Goal: Check status: Check status

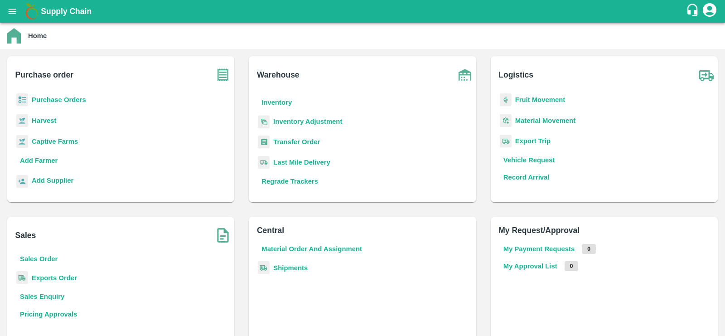
scroll to position [52, 0]
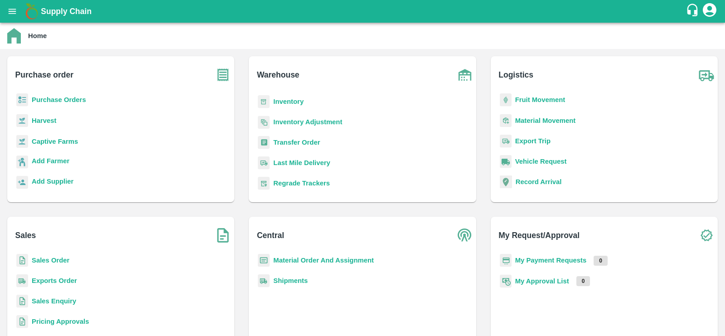
click at [286, 281] on b "Shipments" at bounding box center [290, 280] width 34 height 7
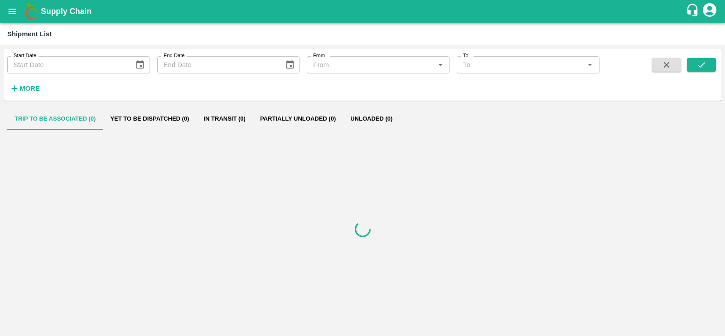
click at [19, 91] on icon "button" at bounding box center [15, 88] width 10 height 10
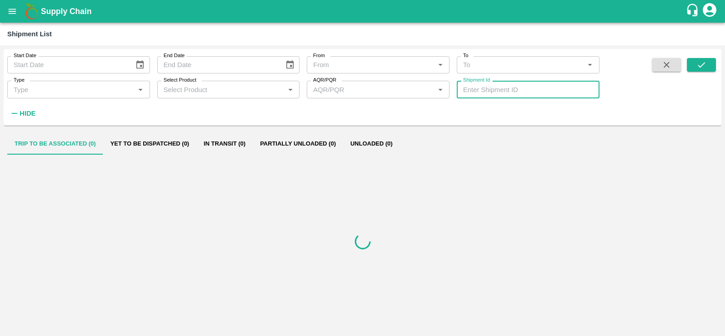
click at [493, 91] on input "Shipment Id" at bounding box center [528, 89] width 143 height 17
paste input "362249"
type input "362249"
click at [704, 63] on icon "submit" at bounding box center [701, 64] width 7 height 5
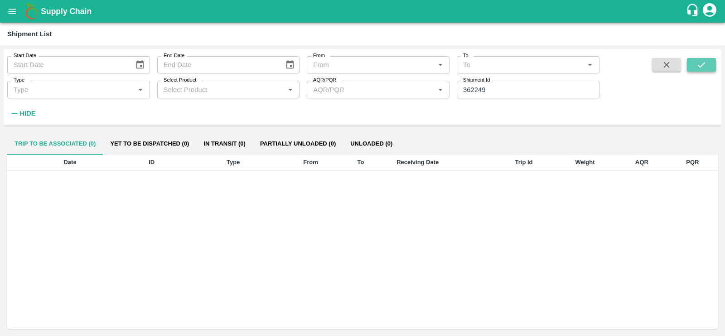
click at [704, 63] on icon "submit" at bounding box center [701, 64] width 7 height 5
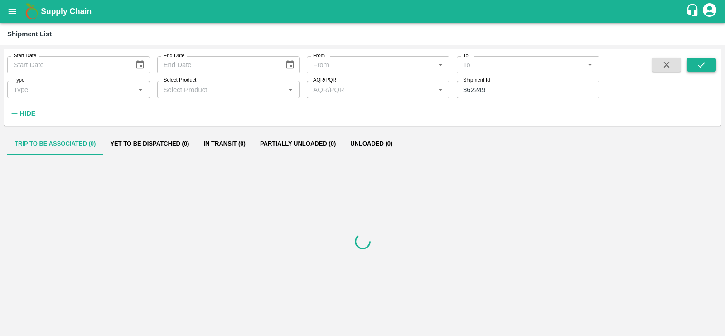
click at [704, 63] on icon "submit" at bounding box center [701, 64] width 7 height 5
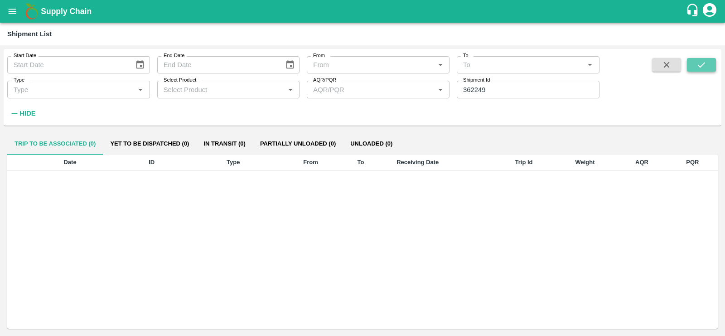
click at [704, 63] on icon "submit" at bounding box center [701, 64] width 7 height 5
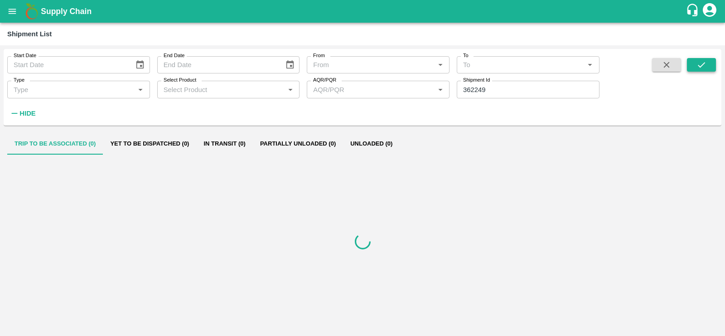
click at [704, 63] on icon "submit" at bounding box center [701, 64] width 7 height 5
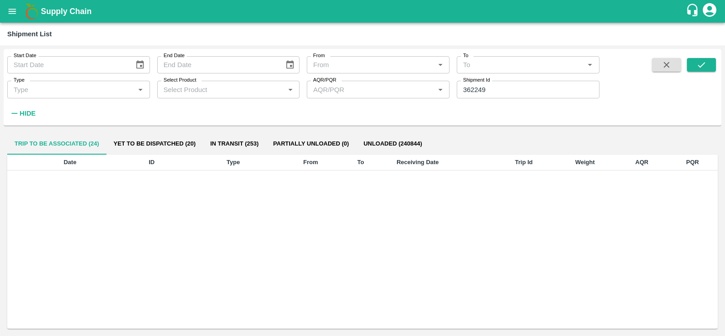
click at [505, 95] on input "362249" at bounding box center [528, 89] width 143 height 17
paste input "text"
type input "366076"
click at [702, 67] on icon "submit" at bounding box center [701, 65] width 10 height 10
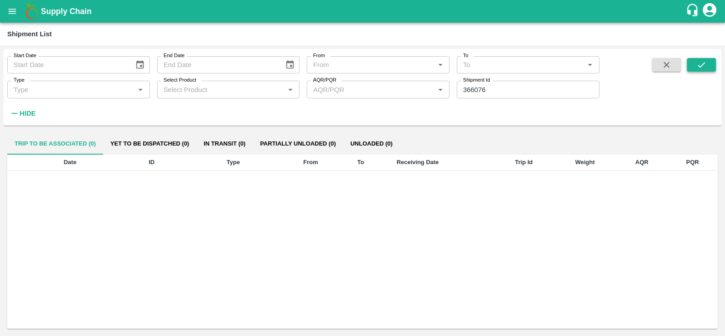
click at [703, 64] on icon "submit" at bounding box center [701, 64] width 7 height 5
click at [13, 15] on icon "open drawer" at bounding box center [12, 11] width 10 height 10
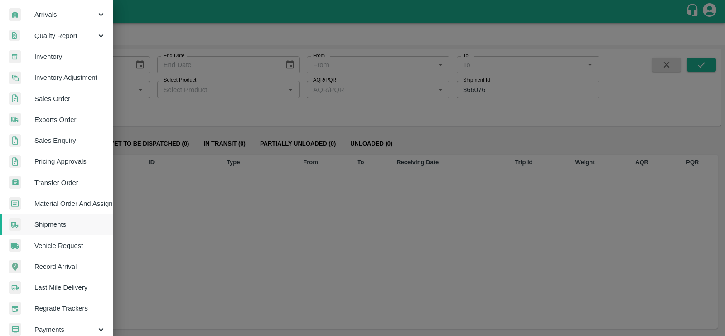
scroll to position [130, 0]
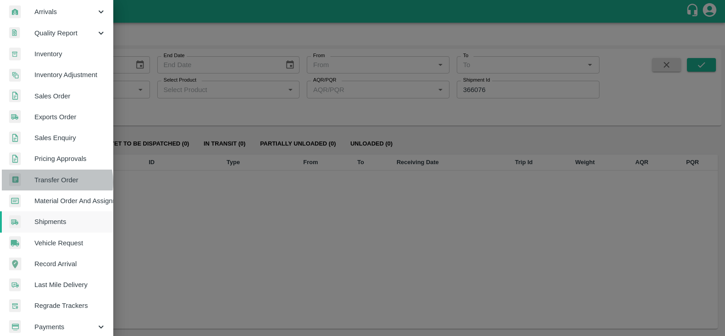
click at [54, 181] on span "Transfer Order" at bounding box center [70, 180] width 72 height 10
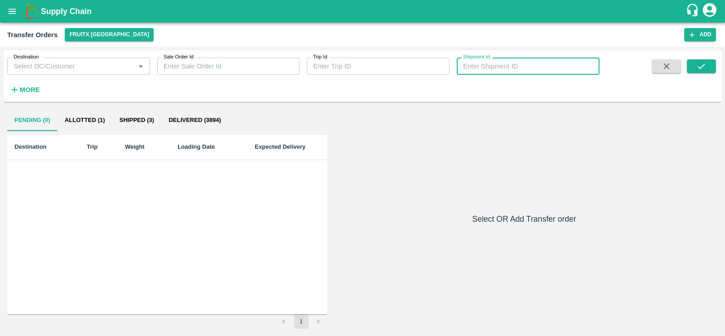
click at [513, 64] on input "Shipment Id" at bounding box center [528, 66] width 143 height 17
paste input "366076"
click at [700, 59] on button "submit" at bounding box center [701, 66] width 29 height 14
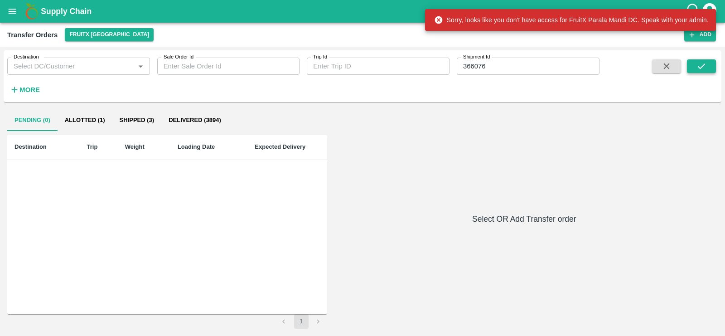
click at [698, 67] on icon "submit" at bounding box center [701, 65] width 7 height 5
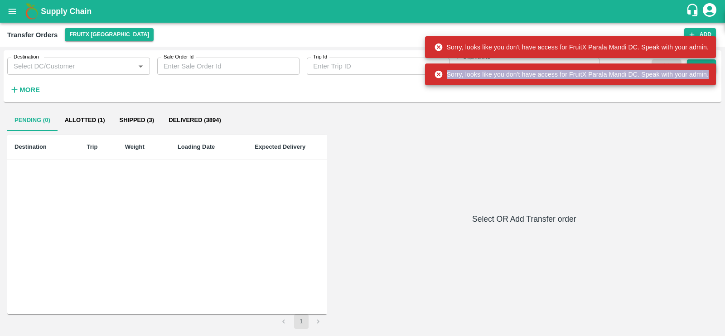
click at [698, 67] on div "Sorry, looks like you don't have access for FruitX Parala Mandi DC. Speak with …" at bounding box center [570, 74] width 291 height 22
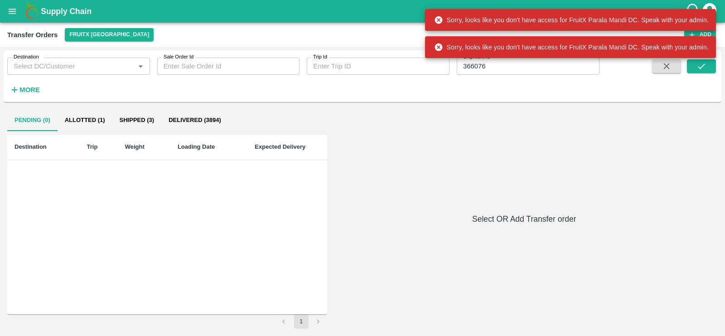
click at [491, 68] on input "366076" at bounding box center [528, 66] width 143 height 17
paste input "text"
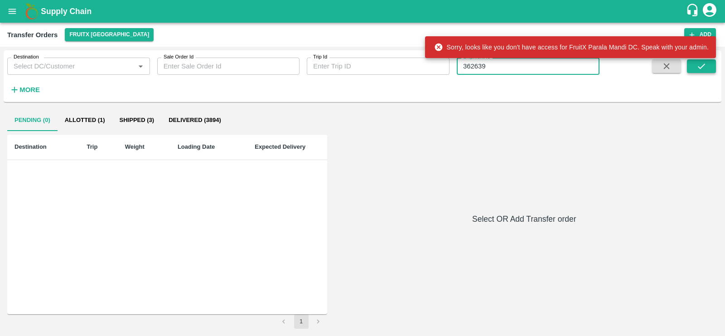
type input "362639"
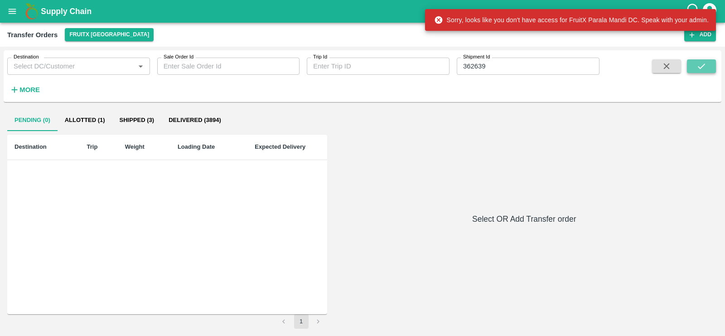
click at [707, 66] on button "submit" at bounding box center [701, 66] width 29 height 14
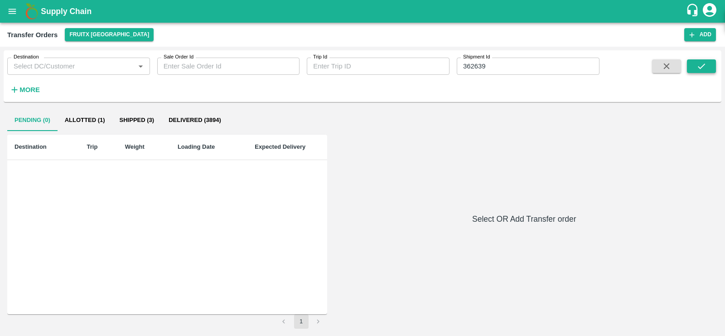
click at [707, 66] on button "submit" at bounding box center [701, 66] width 29 height 14
click at [506, 60] on input "362639" at bounding box center [528, 66] width 143 height 17
click at [699, 64] on icon "submit" at bounding box center [701, 66] width 10 height 10
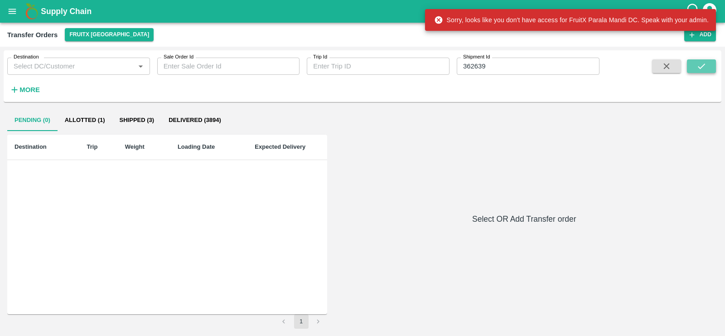
click at [699, 64] on icon "submit" at bounding box center [701, 66] width 10 height 10
